Goal: Task Accomplishment & Management: Manage account settings

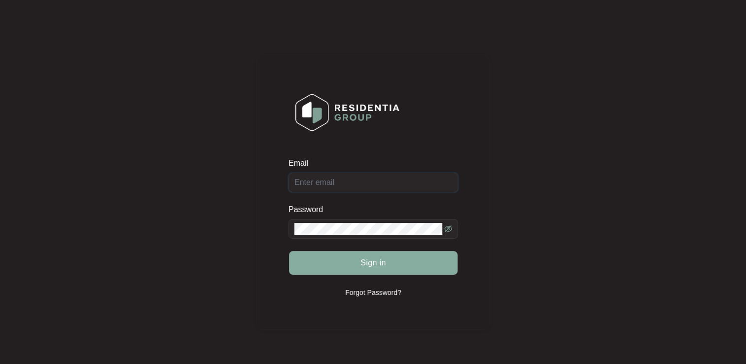
type input "[EMAIL_ADDRESS][DOMAIN_NAME]"
click at [351, 265] on button "Sign in" at bounding box center [373, 263] width 169 height 24
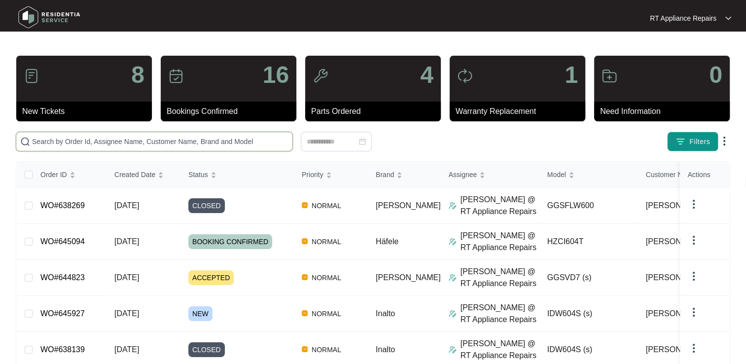
click at [208, 141] on input "text" at bounding box center [160, 141] width 257 height 11
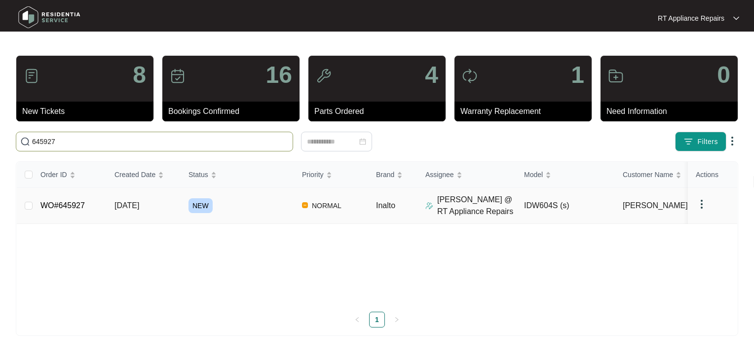
type input "645927"
click at [59, 204] on link "WO#645927" at bounding box center [62, 205] width 44 height 8
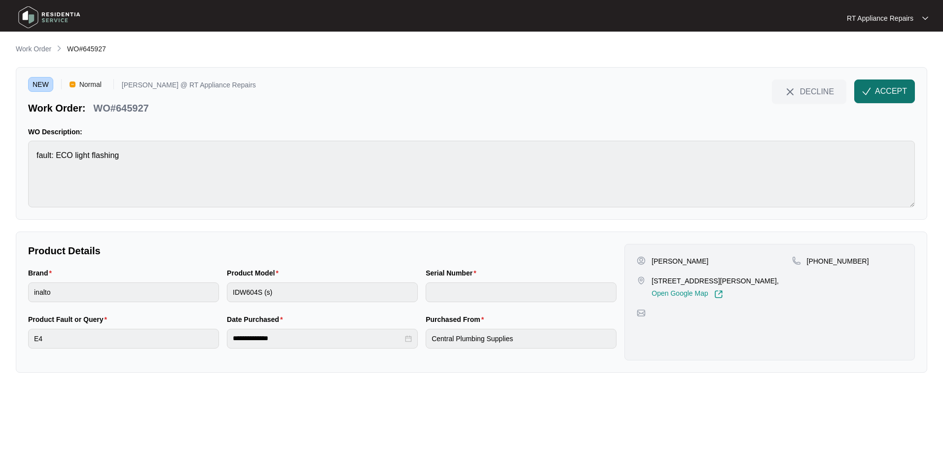
click at [746, 99] on button "ACCEPT" at bounding box center [884, 91] width 61 height 24
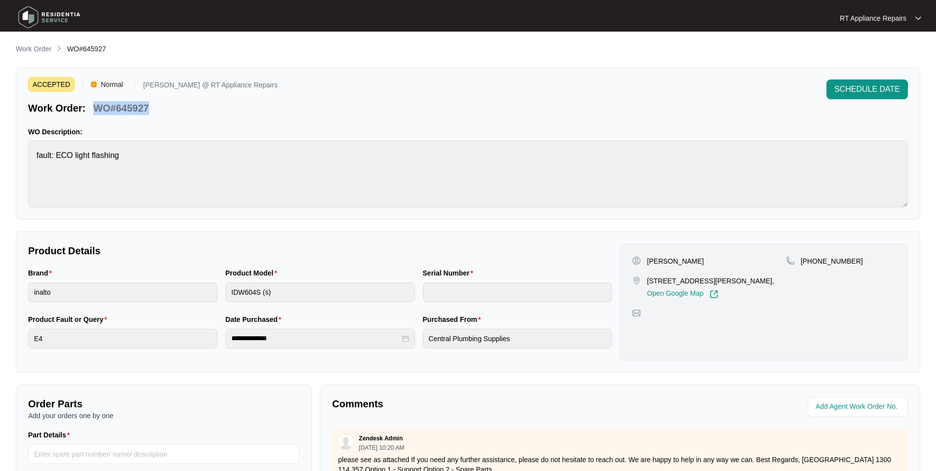
drag, startPoint x: 94, startPoint y: 110, endPoint x: 152, endPoint y: 109, distance: 58.2
click at [152, 109] on div "WO#645927" at bounding box center [120, 106] width 63 height 17
copy p "WO#645927"
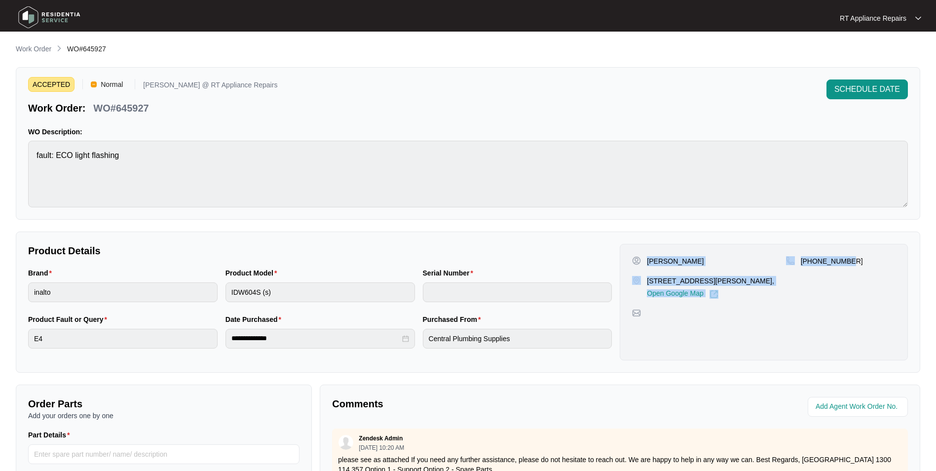
drag, startPoint x: 654, startPoint y: 260, endPoint x: 849, endPoint y: 259, distance: 195.4
click at [746, 259] on div "[PERSON_NAME] [STREET_ADDRESS][PERSON_NAME], Open Google Map [PHONE_NUMBER]" at bounding box center [763, 277] width 263 height 42
copy div "[PERSON_NAME] [STREET_ADDRESS][PERSON_NAME], Open Google Map [PHONE_NUMBER]"
click at [312, 104] on div "ACCEPTED Normal [PERSON_NAME] @ RT Appliance Repairs Work Order: WO#645927 SCHE…" at bounding box center [468, 97] width 880 height 36
click at [746, 20] on p "RT Appliance Repairs" at bounding box center [873, 18] width 67 height 10
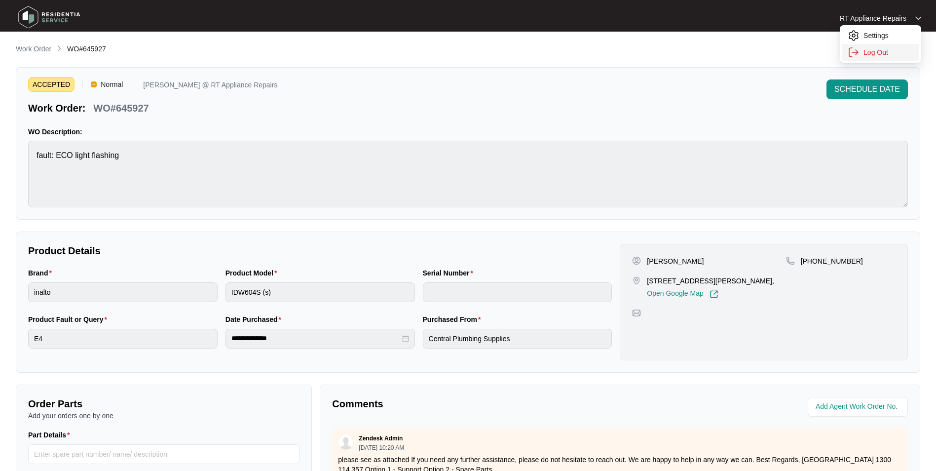
click at [746, 51] on p "Log Out" at bounding box center [888, 52] width 50 height 10
